Goal: Complete application form: Complete application form

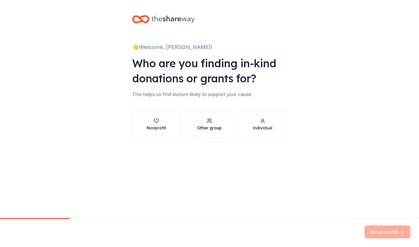
click at [201, 119] on div "button" at bounding box center [209, 120] width 25 height 5
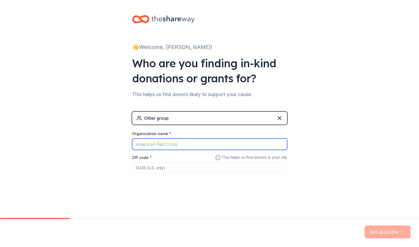
click at [159, 144] on input "Organization name *" at bounding box center [209, 144] width 155 height 11
type input "Mentor Community Recreation Center"
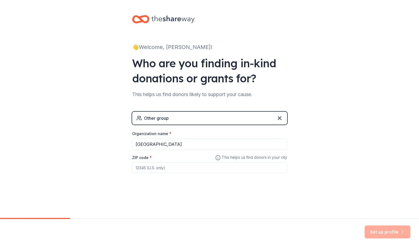
click at [152, 167] on input "ZIP code *" at bounding box center [209, 167] width 155 height 11
type input "44060"
click at [382, 231] on button "Set up profile" at bounding box center [388, 232] width 46 height 13
click at [162, 169] on input "44060" at bounding box center [209, 167] width 155 height 11
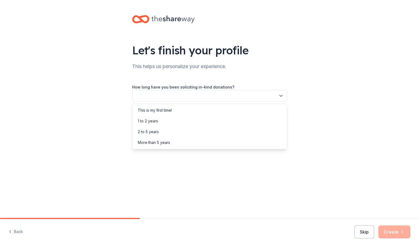
click at [280, 95] on icon "button" at bounding box center [280, 95] width 5 height 5
click at [209, 113] on div "This is my first time!" at bounding box center [210, 110] width 152 height 11
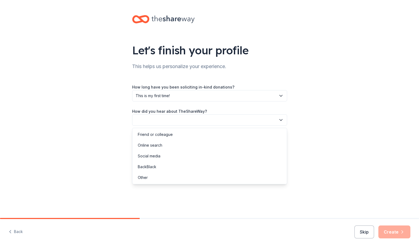
click at [280, 119] on icon "button" at bounding box center [280, 119] width 5 height 5
click at [183, 148] on div "Online search" at bounding box center [210, 145] width 152 height 11
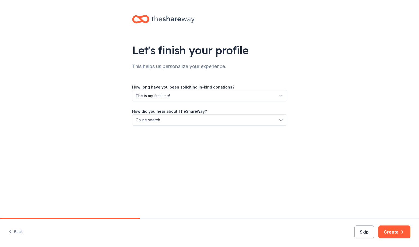
click at [396, 228] on button "Create" at bounding box center [395, 232] width 32 height 13
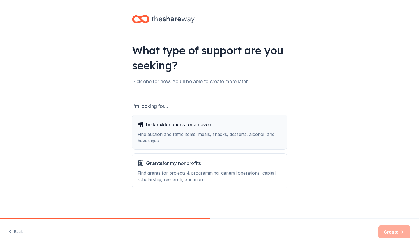
click at [197, 136] on div "Find auction and raffle items, meals, snacks, desserts, alcohol, and beverages." at bounding box center [210, 137] width 144 height 13
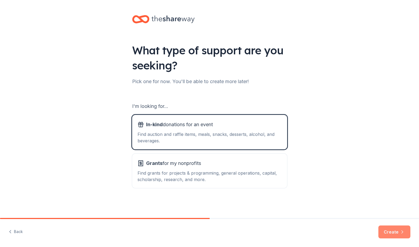
click at [385, 230] on button "Create" at bounding box center [395, 232] width 32 height 13
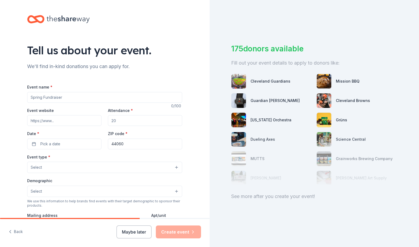
click at [55, 97] on input "Event name *" at bounding box center [104, 97] width 155 height 11
type input "[DATE] Flashlight Egg [PERSON_NAME]"
click at [126, 124] on input "Attendance *" at bounding box center [145, 120] width 74 height 11
drag, startPoint x: 114, startPoint y: 121, endPoint x: 110, endPoint y: 121, distance: 4.3
click at [108, 123] on input "Attendance *" at bounding box center [145, 120] width 74 height 11
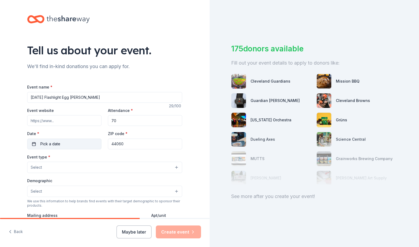
type input "70"
click at [57, 145] on span "Pick a date" at bounding box center [50, 144] width 20 height 6
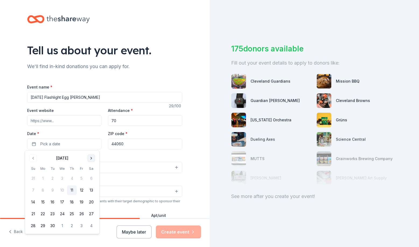
click at [90, 158] on button "Go to next month" at bounding box center [91, 159] width 8 height 8
click at [33, 225] on button "26" at bounding box center [33, 226] width 10 height 10
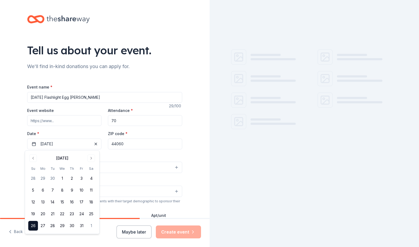
click at [129, 144] on input "44060" at bounding box center [145, 144] width 74 height 11
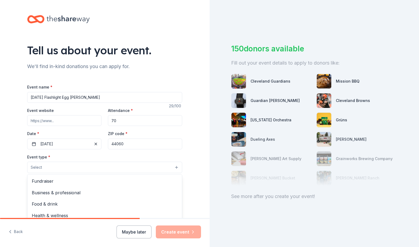
click at [129, 166] on button "Select" at bounding box center [104, 167] width 155 height 11
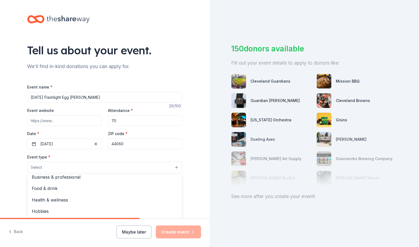
scroll to position [18, 0]
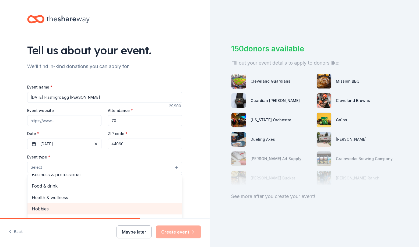
click at [94, 210] on span "Hobbies" at bounding box center [105, 208] width 146 height 7
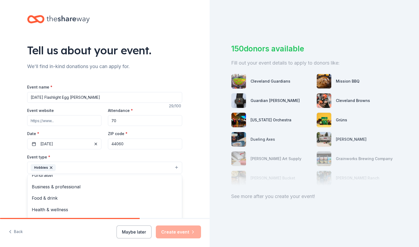
click at [180, 230] on div "Tell us about your event. We'll find in-kind donations you can apply for. Event…" at bounding box center [105, 123] width 210 height 247
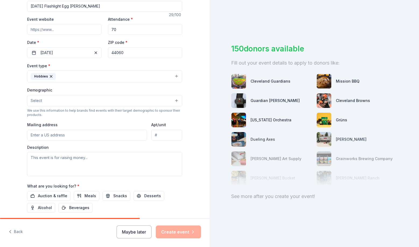
scroll to position [92, 0]
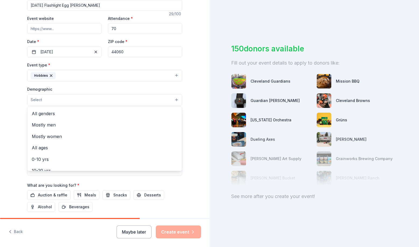
click at [138, 98] on button "Select" at bounding box center [104, 99] width 155 height 11
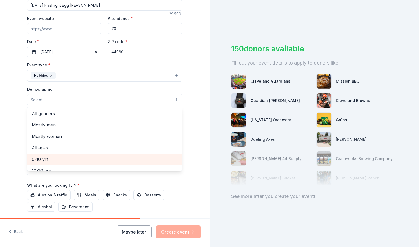
click at [80, 160] on span "0-10 yrs" at bounding box center [105, 159] width 146 height 7
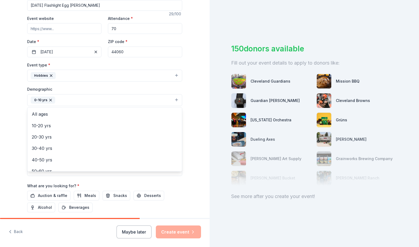
scroll to position [0, 0]
click at [123, 89] on div "Demographic 0-10 yrs All genders Mostly men Mostly women All ages 10-20 yrs 20-…" at bounding box center [104, 96] width 155 height 20
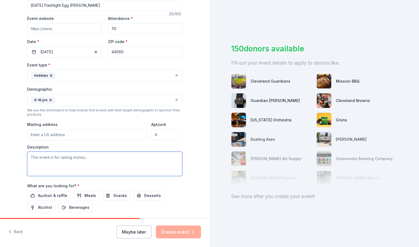
click at [86, 159] on textarea at bounding box center [104, 164] width 155 height 24
drag, startPoint x: 87, startPoint y: 159, endPoint x: 40, endPoint y: 158, distance: 46.3
click at [40, 158] on textarea at bounding box center [104, 164] width 155 height 24
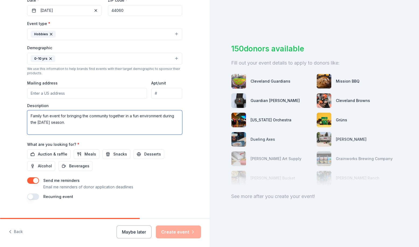
scroll to position [135, 0]
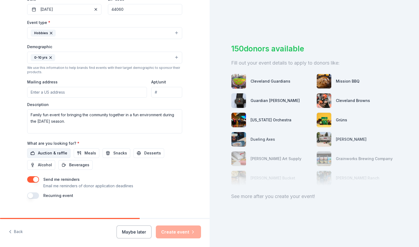
click at [45, 152] on span "Auction & raffle" at bounding box center [52, 153] width 29 height 6
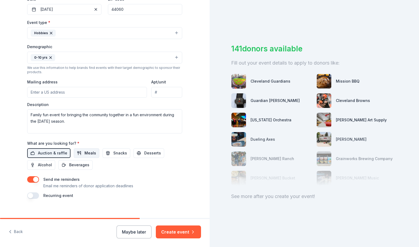
click at [85, 153] on span "Meals" at bounding box center [91, 153] width 12 height 6
click at [113, 152] on span "Snacks" at bounding box center [120, 153] width 14 height 6
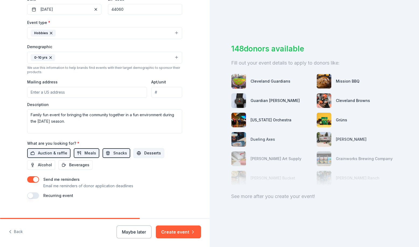
click at [147, 154] on span "Desserts" at bounding box center [152, 153] width 17 height 6
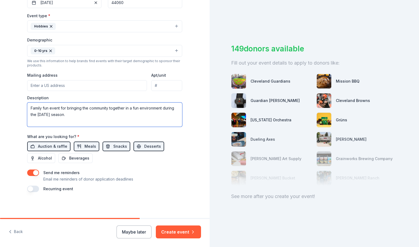
click at [75, 114] on textarea "Family fun event for bringing the community together in a fun environment durin…" at bounding box center [104, 115] width 155 height 24
click at [167, 115] on textarea "Family fun event for bringing the community together in a fun environment durin…" at bounding box center [104, 115] width 155 height 24
click at [65, 122] on textarea "Family fun event for bringing the community together in a fun environment durin…" at bounding box center [104, 115] width 155 height 24
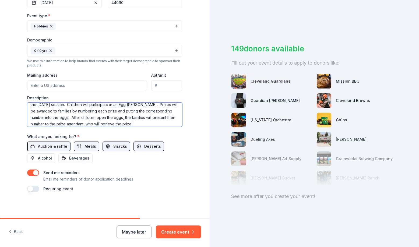
scroll to position [0, 0]
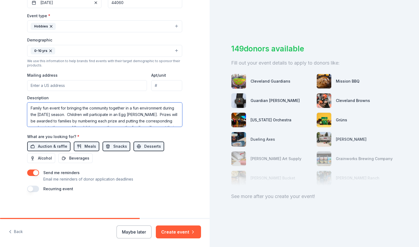
click at [152, 115] on textarea "Family fun event for bringing the community together in a fun environment durin…" at bounding box center [104, 115] width 155 height 24
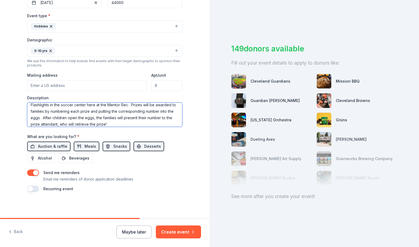
scroll to position [17, 0]
click at [99, 124] on textarea "Family fun event for bringing the community together in a fun environment durin…" at bounding box center [104, 115] width 155 height 24
click at [120, 122] on textarea "Family fun event for bringing the community together in a fun environment durin…" at bounding box center [104, 115] width 155 height 24
click at [102, 123] on textarea "Family fun event for bringing the community together in a fun environment durin…" at bounding box center [104, 115] width 155 height 24
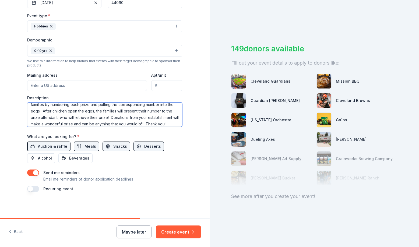
scroll to position [29, 0]
type textarea "Family fun event for bringing the community together in a fun environment durin…"
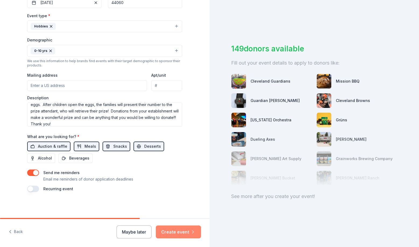
click at [176, 233] on button "Create event" at bounding box center [178, 232] width 45 height 13
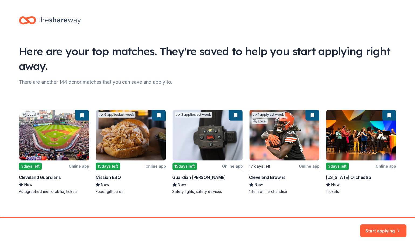
scroll to position [3, 0]
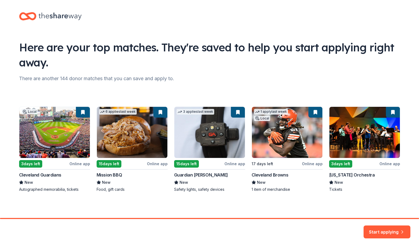
click at [59, 143] on div "Local 3 days left Online app Cleveland Guardians New Autographed memorabilia, t…" at bounding box center [209, 150] width 381 height 86
click at [387, 230] on button "Start applying" at bounding box center [387, 228] width 47 height 13
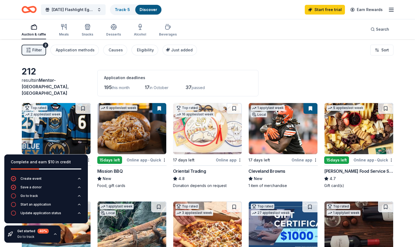
click at [244, 71] on div "Application deadlines 195 this month 17 in October 37 passed" at bounding box center [177, 83] width 161 height 26
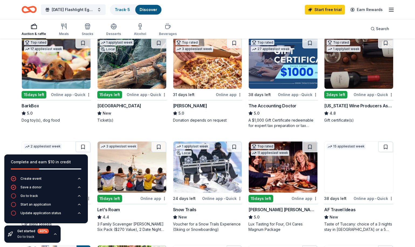
scroll to position [170, 0]
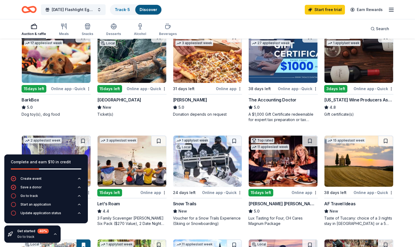
click at [53, 233] on icon "button" at bounding box center [55, 234] width 4 height 4
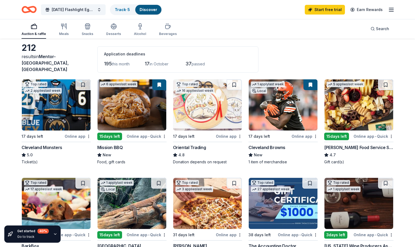
scroll to position [24, 0]
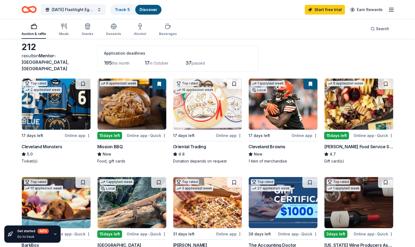
click at [50, 100] on img at bounding box center [56, 104] width 69 height 51
click at [199, 111] on img at bounding box center [207, 104] width 69 height 51
click at [271, 98] on img at bounding box center [282, 104] width 69 height 51
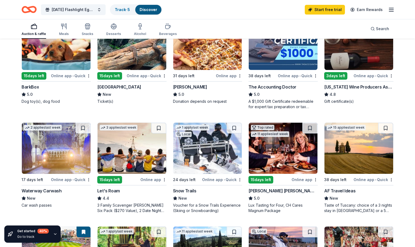
scroll to position [184, 0]
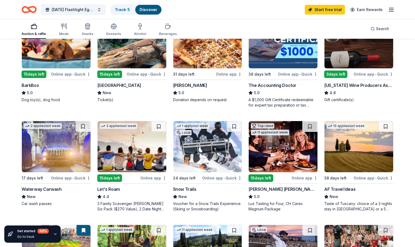
click at [218, 136] on img at bounding box center [207, 146] width 69 height 51
click at [286, 149] on img at bounding box center [282, 146] width 69 height 51
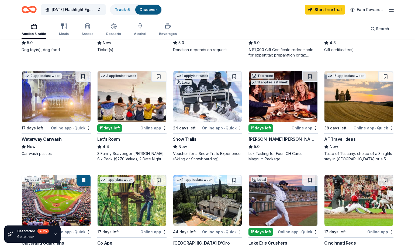
scroll to position [238, 0]
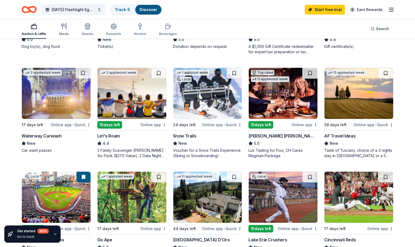
click at [44, 92] on img at bounding box center [56, 93] width 69 height 51
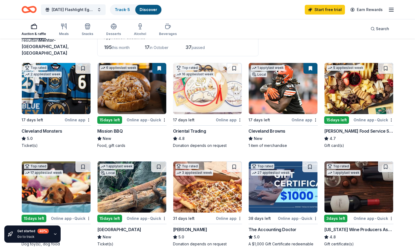
scroll to position [30, 0]
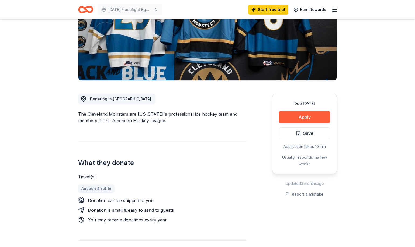
scroll to position [75, 0]
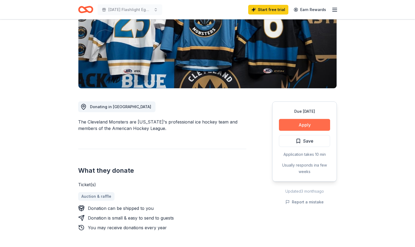
click at [307, 124] on button "Apply" at bounding box center [304, 125] width 51 height 12
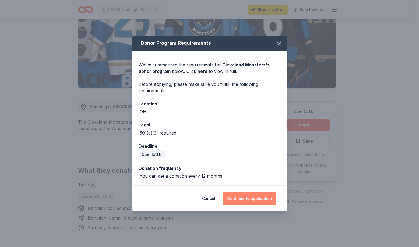
click at [256, 199] on button "Continue to application" at bounding box center [250, 198] width 54 height 13
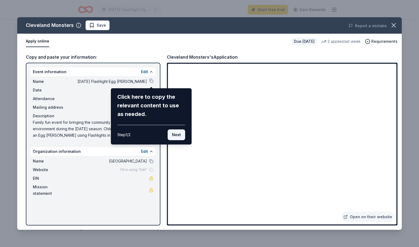
click at [179, 135] on button "Next" at bounding box center [176, 134] width 17 height 11
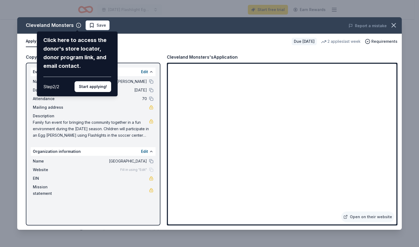
click at [125, 47] on div "Cleveland Monsters Click here to access the donor's store locator, donor progra…" at bounding box center [209, 123] width 385 height 213
click at [103, 81] on button "Start applying!" at bounding box center [93, 86] width 37 height 11
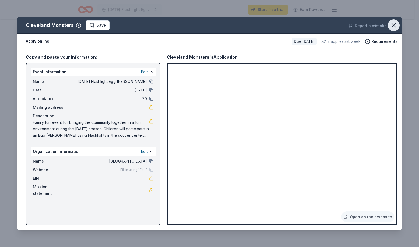
click at [395, 26] on icon "button" at bounding box center [394, 26] width 8 height 8
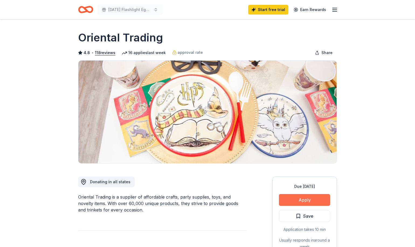
click at [311, 200] on button "Apply" at bounding box center [304, 200] width 51 height 12
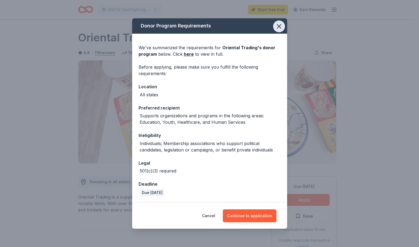
click at [279, 27] on icon "button" at bounding box center [279, 27] width 8 height 8
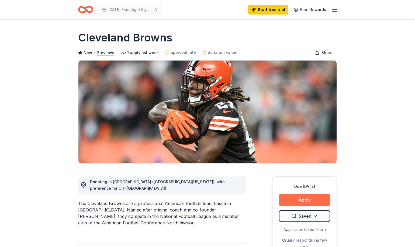
click at [307, 200] on button "Apply" at bounding box center [304, 200] width 51 height 12
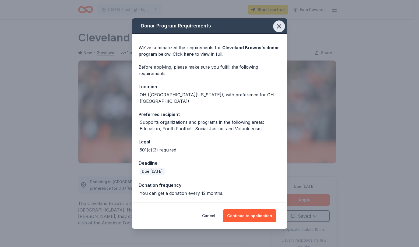
click at [277, 25] on button "button" at bounding box center [279, 26] width 12 height 12
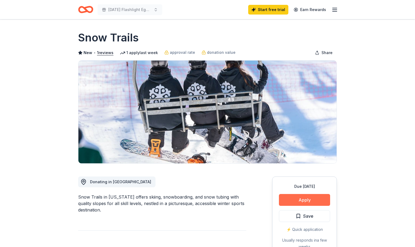
click at [300, 203] on button "Apply" at bounding box center [304, 200] width 51 height 12
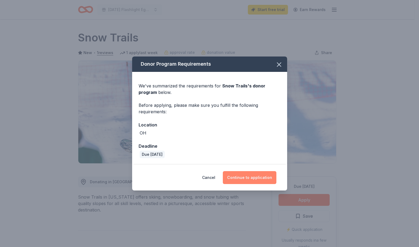
click at [244, 177] on button "Continue to application" at bounding box center [250, 177] width 54 height 13
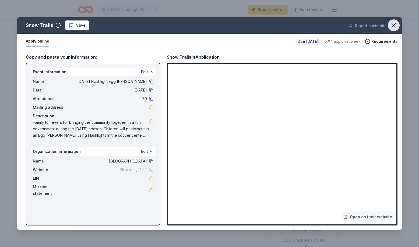
click at [394, 25] on icon "button" at bounding box center [394, 26] width 8 height 8
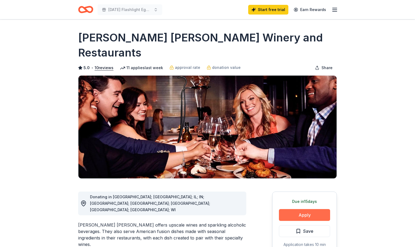
click at [298, 209] on button "Apply" at bounding box center [304, 215] width 51 height 12
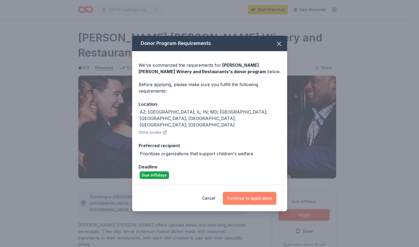
click at [259, 193] on button "Continue to application" at bounding box center [250, 198] width 54 height 13
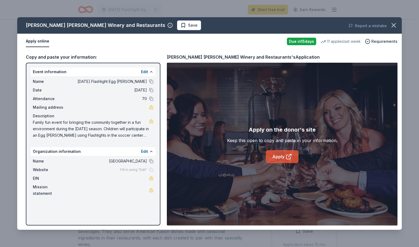
click at [278, 157] on link "Apply" at bounding box center [282, 156] width 33 height 13
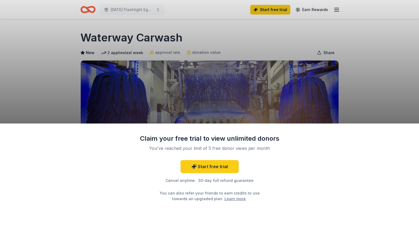
click at [228, 106] on div "Claim your free trial to view unlimited donors You've reached your limit of 5 f…" at bounding box center [209, 123] width 419 height 247
click at [217, 169] on link "Start free trial" at bounding box center [210, 166] width 58 height 13
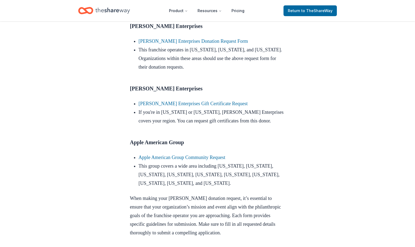
scroll to position [380, 0]
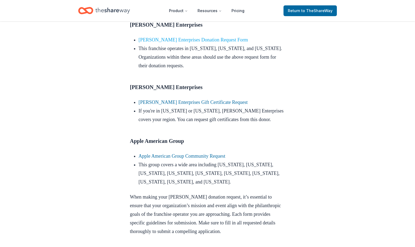
click at [163, 43] on link "[PERSON_NAME] Enterprises Donation Request Form" at bounding box center [192, 39] width 109 height 5
click at [163, 43] on link "Scott Enterprises Donation Request Form" at bounding box center [192, 39] width 109 height 5
click at [166, 43] on link "Scott Enterprises Donation Request Form" at bounding box center [192, 39] width 109 height 5
